Goal: Find specific page/section: Find specific page/section

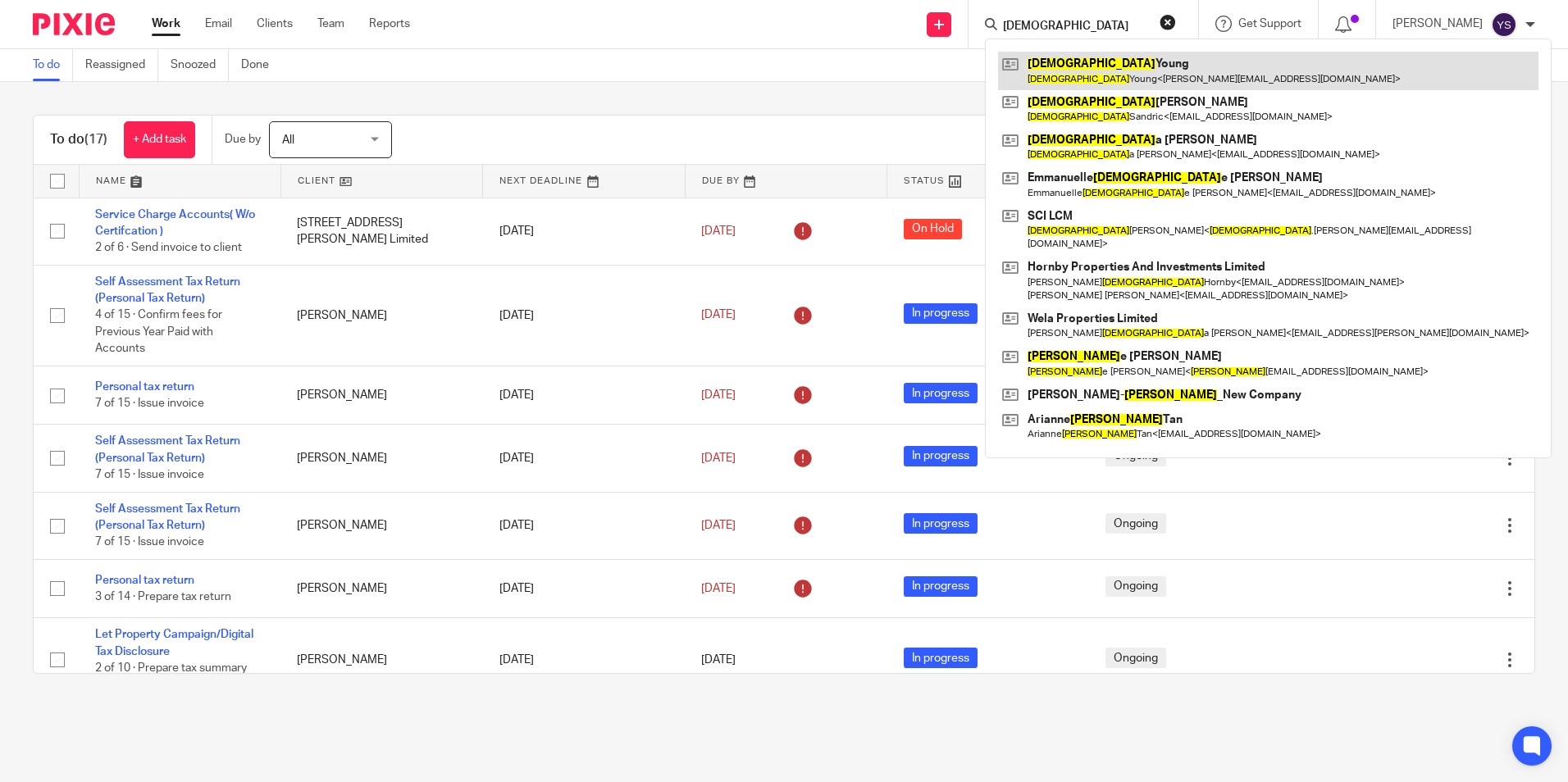
type input "christian"
click at [1072, 61] on link at bounding box center [1268, 71] width 540 height 37
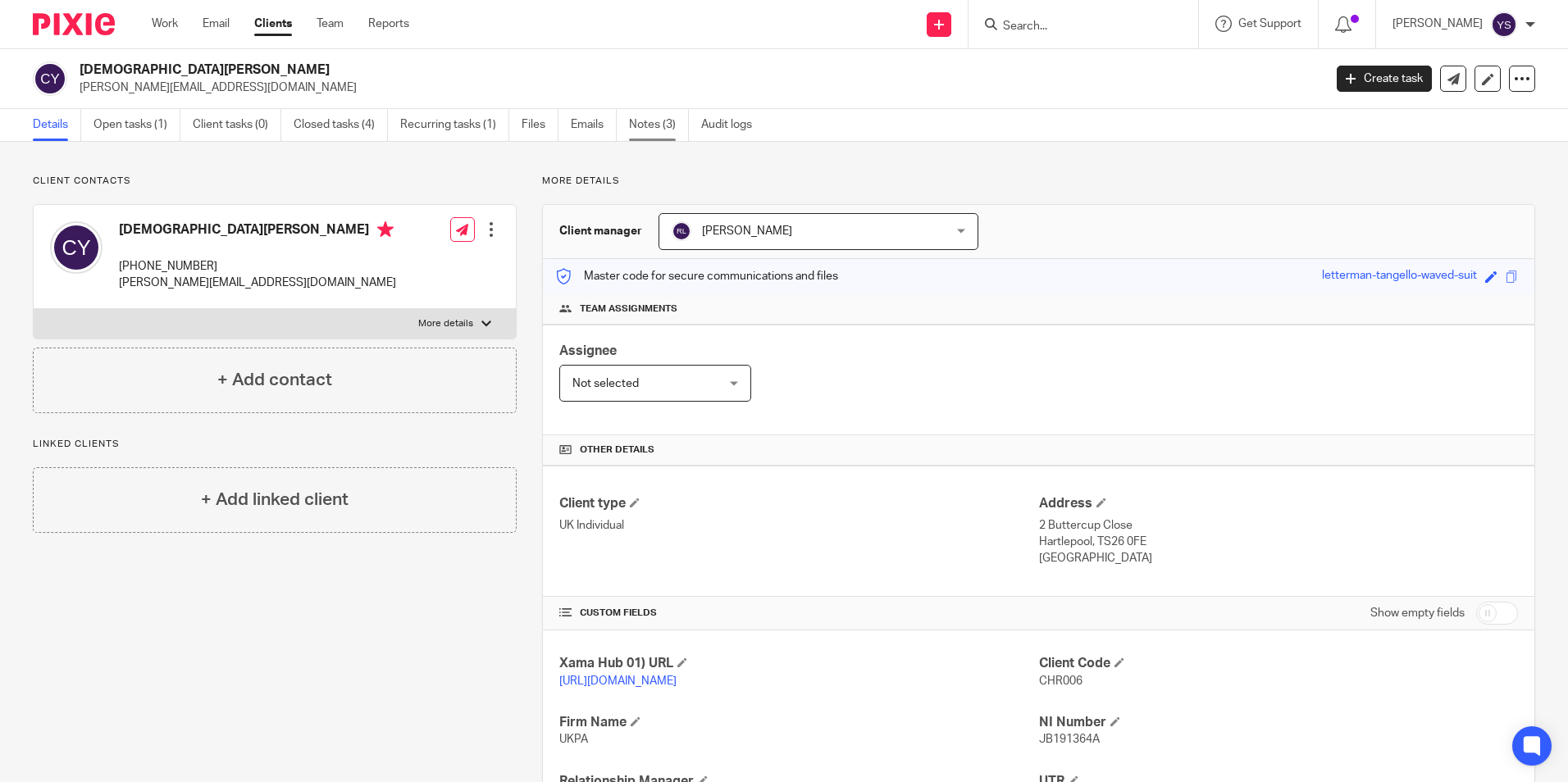
click at [642, 128] on link "Notes (3)" at bounding box center [659, 125] width 60 height 32
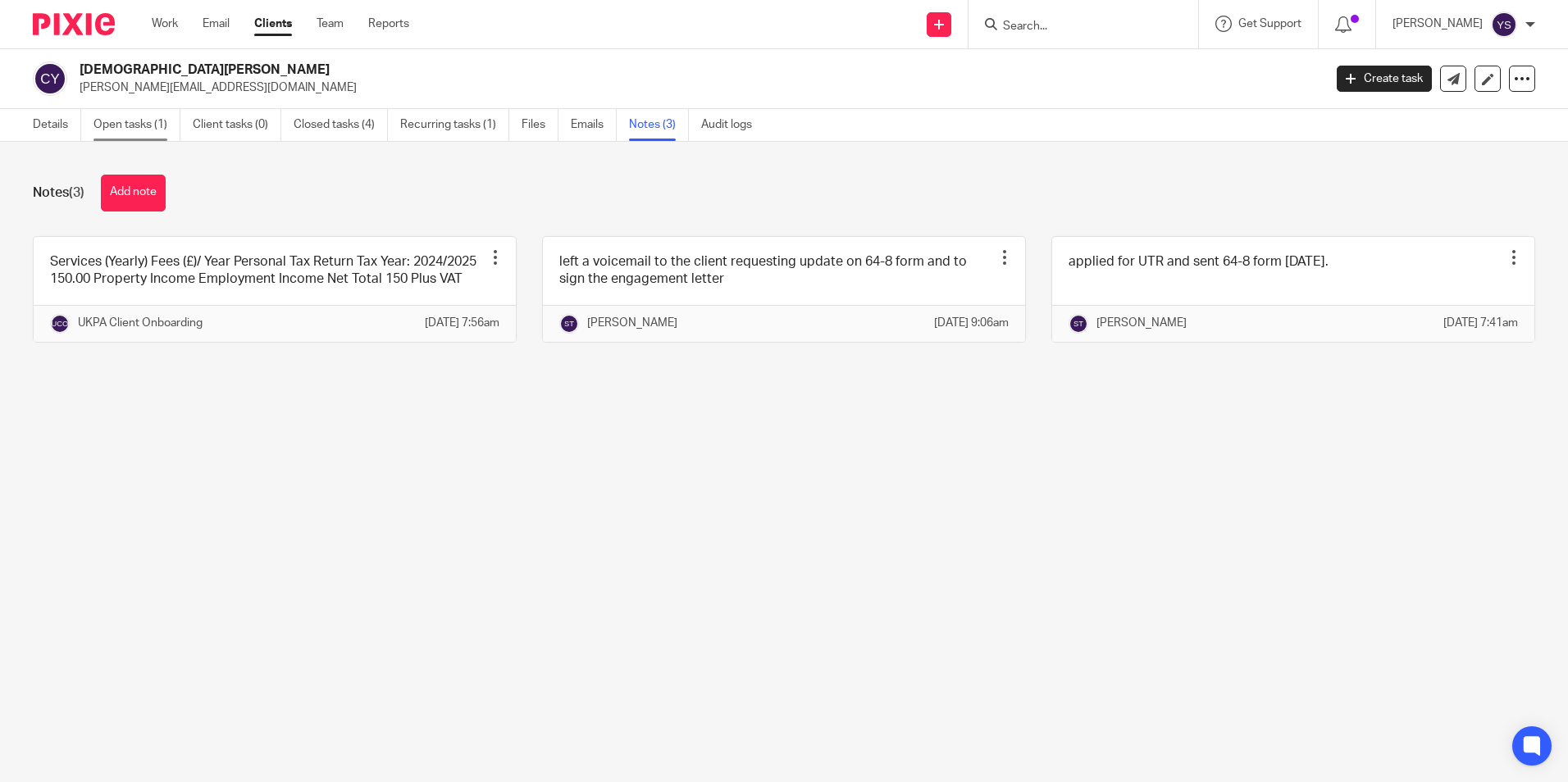
click at [133, 134] on link "Open tasks (1)" at bounding box center [137, 125] width 87 height 32
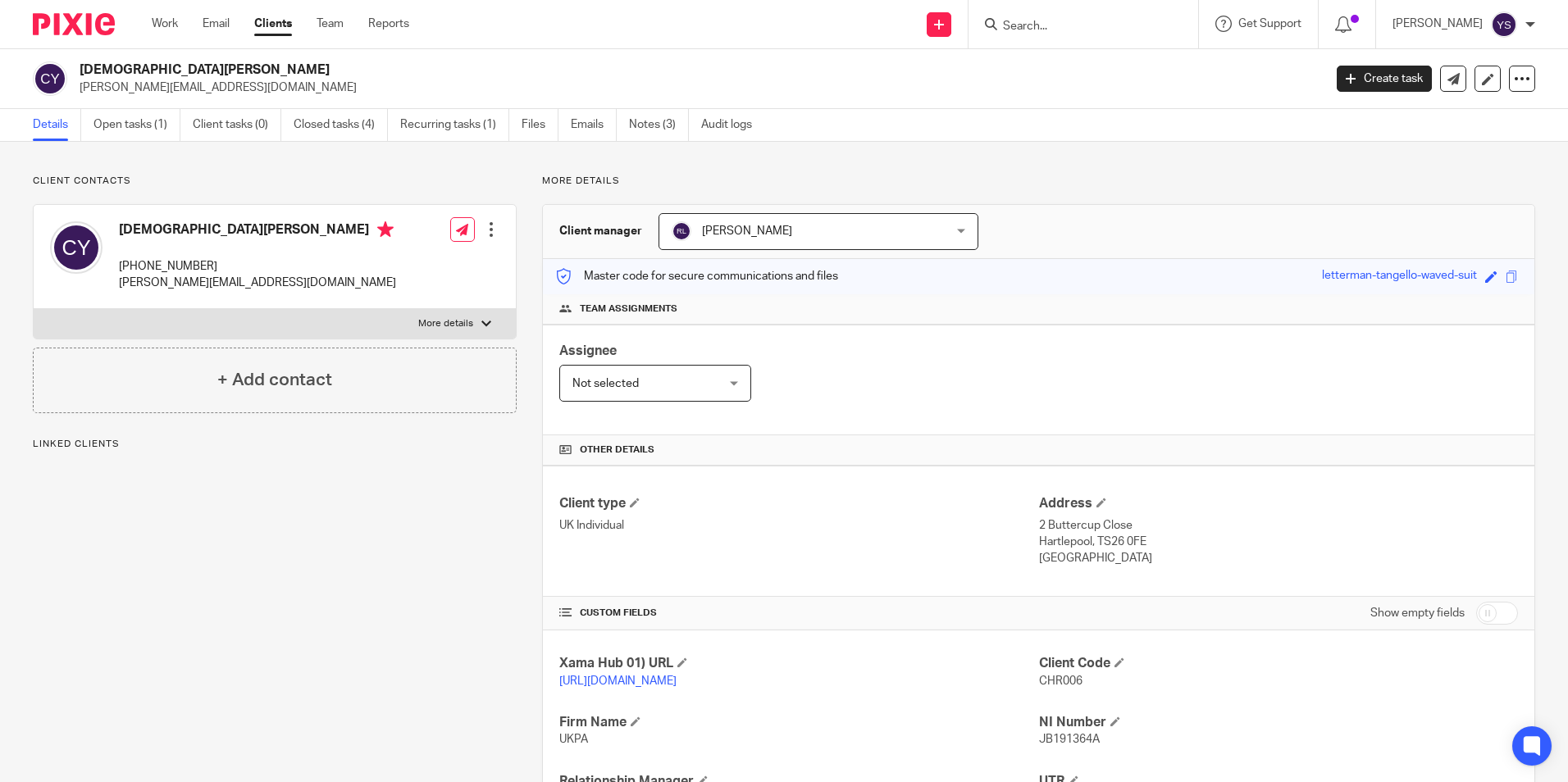
click at [160, 20] on link "Work" at bounding box center [164, 23] width 26 height 16
